Goal: Task Accomplishment & Management: Use online tool/utility

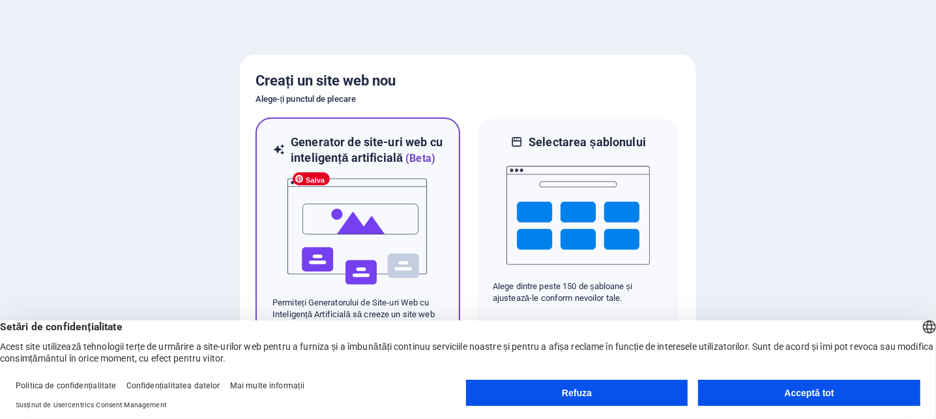
click at [309, 285] on img at bounding box center [357, 231] width 143 height 130
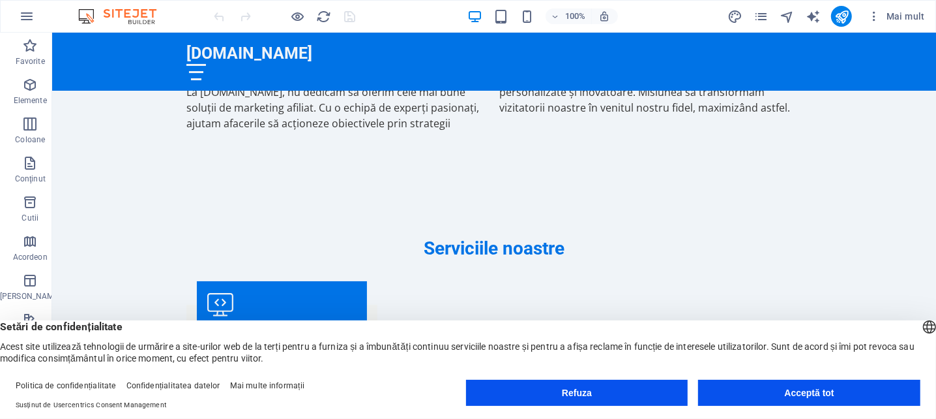
scroll to position [958, 0]
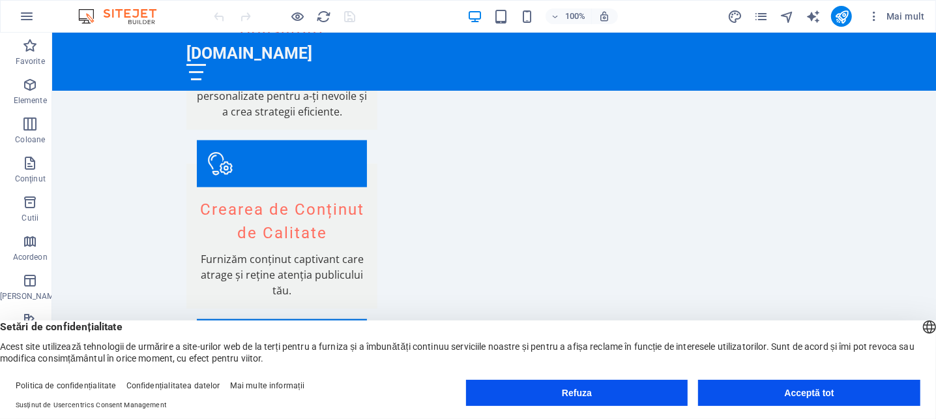
click at [791, 392] on font "Acceptă tot" at bounding box center [810, 392] width 50 height 10
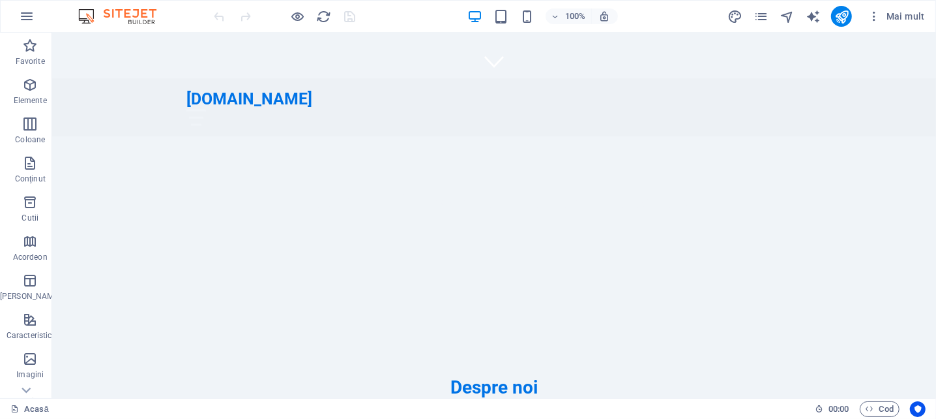
scroll to position [0, 0]
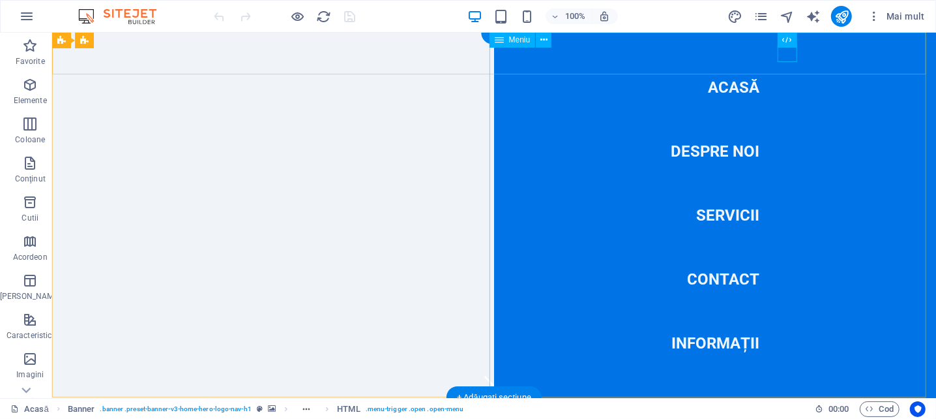
click at [722, 86] on nav "Acasă Despre noi Servicii Contact Informații" at bounding box center [715, 214] width 442 height 365
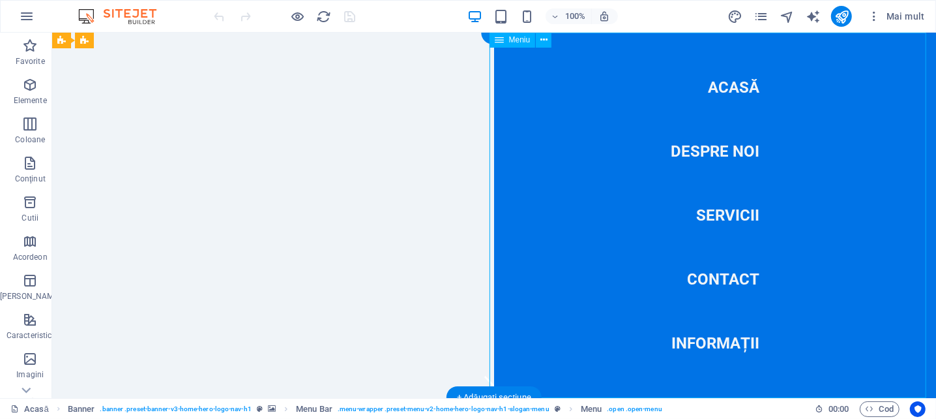
click at [706, 145] on nav "Acasă Despre noi Servicii Contact Informații" at bounding box center [715, 214] width 442 height 365
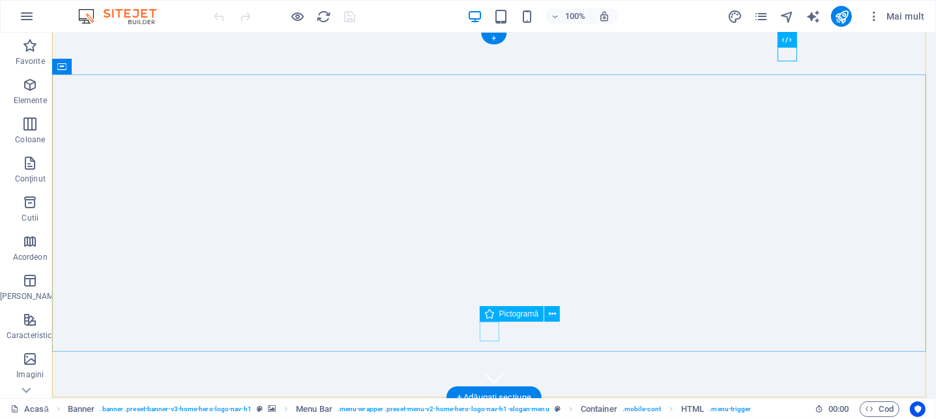
click at [488, 367] on figure at bounding box center [494, 377] width 20 height 20
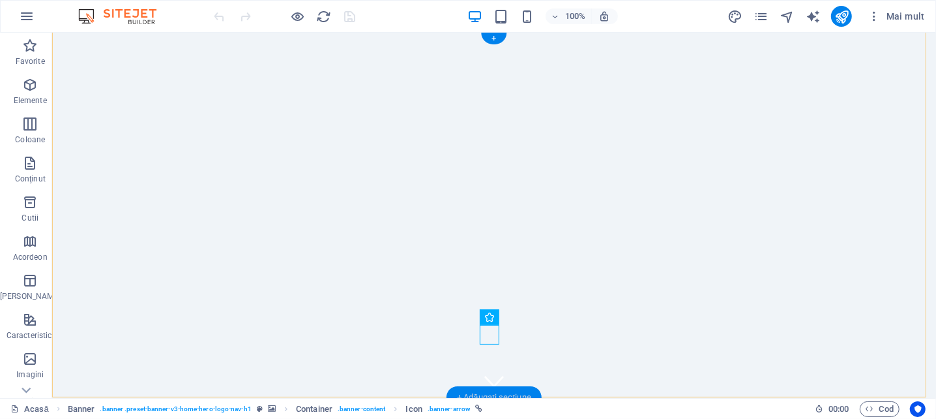
click at [485, 389] on div "+ Adăugați secțiune" at bounding box center [494, 397] width 95 height 22
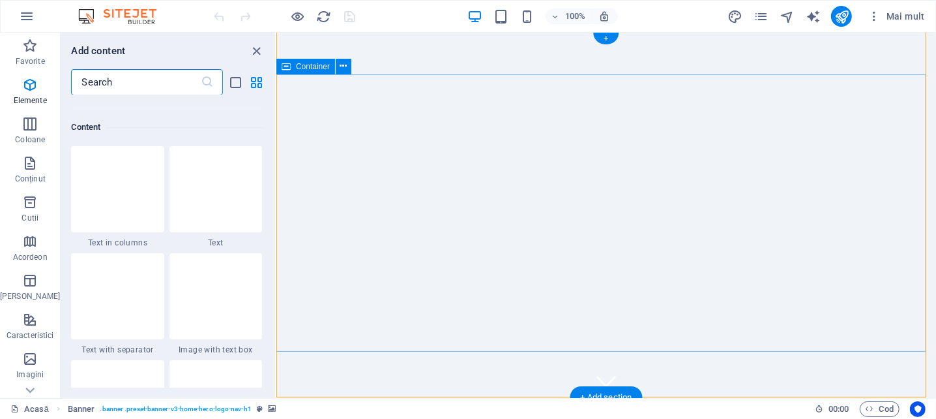
scroll to position [2282, 0]
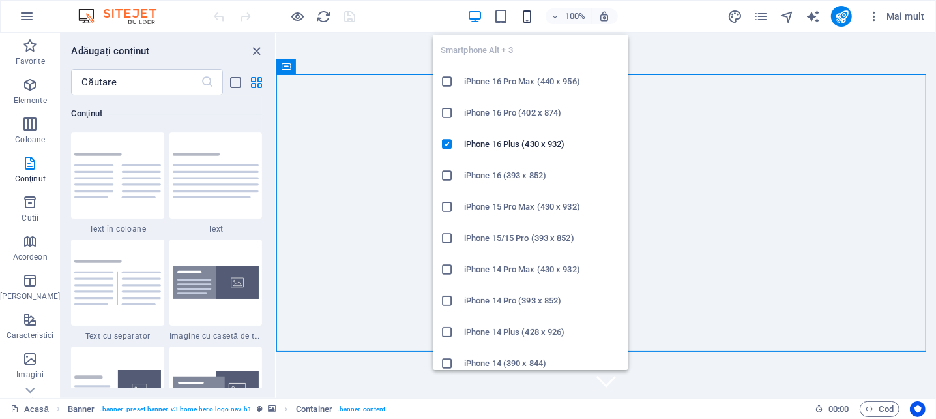
click at [532, 16] on icon "button" at bounding box center [527, 16] width 15 height 15
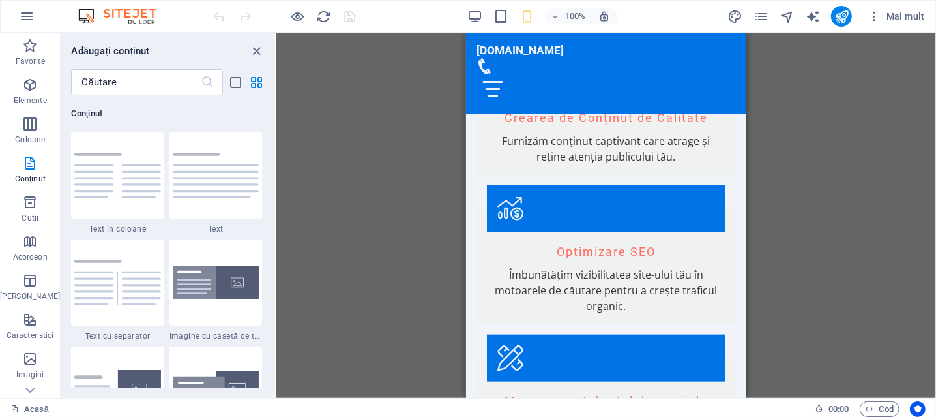
scroll to position [1278, 0]
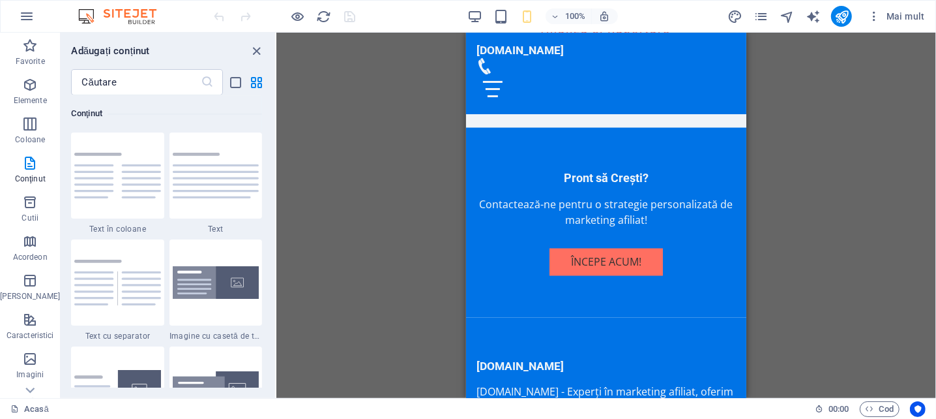
click at [747, 52] on div "Trageți aici pentru a înlocui conținutul existent. Apăsați „Ctrl” dacă doriți s…" at bounding box center [607, 215] width 660 height 365
